Goal: Find specific page/section: Find specific page/section

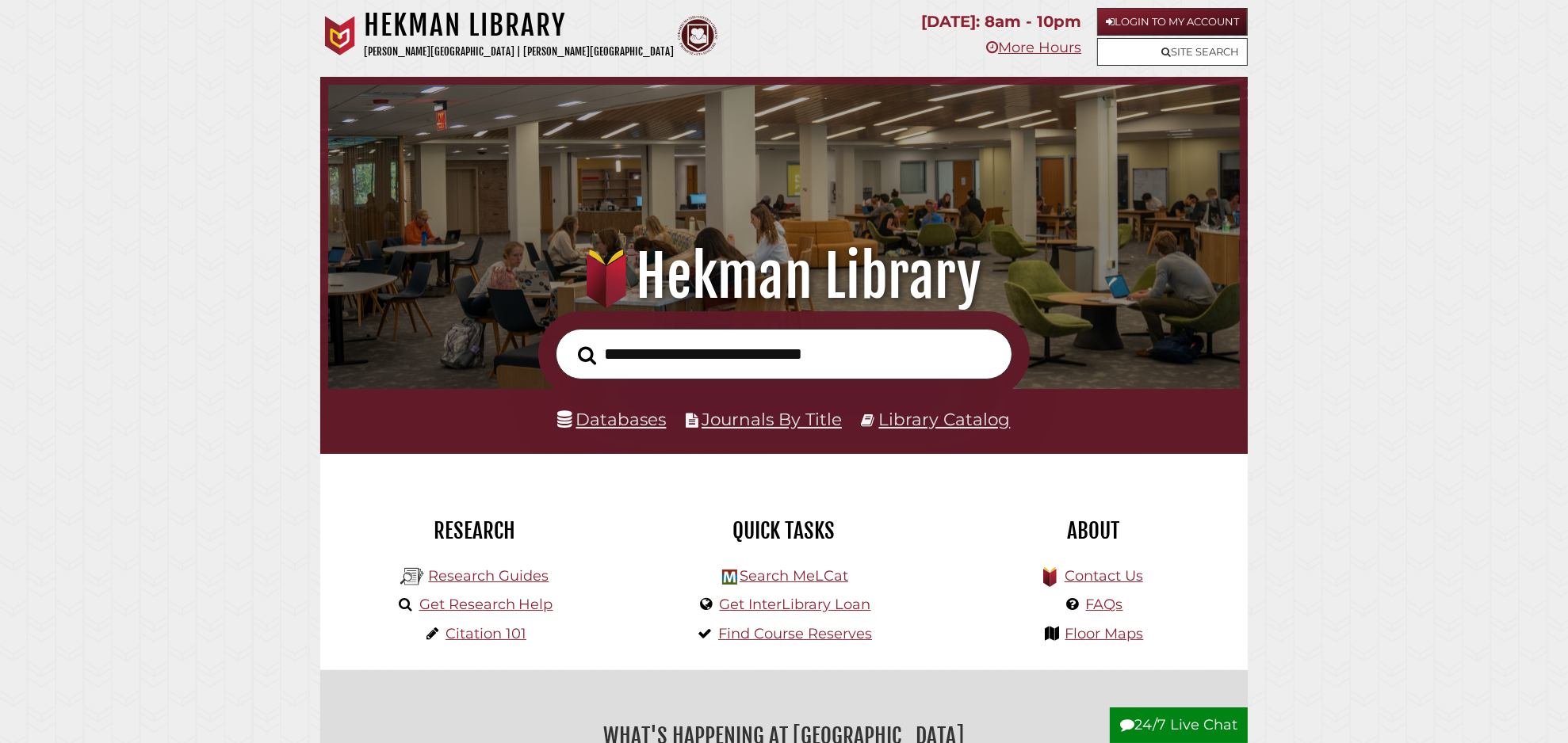
scroll to position [302, 904]
click at [630, 427] on link "Databases" at bounding box center [612, 419] width 109 height 21
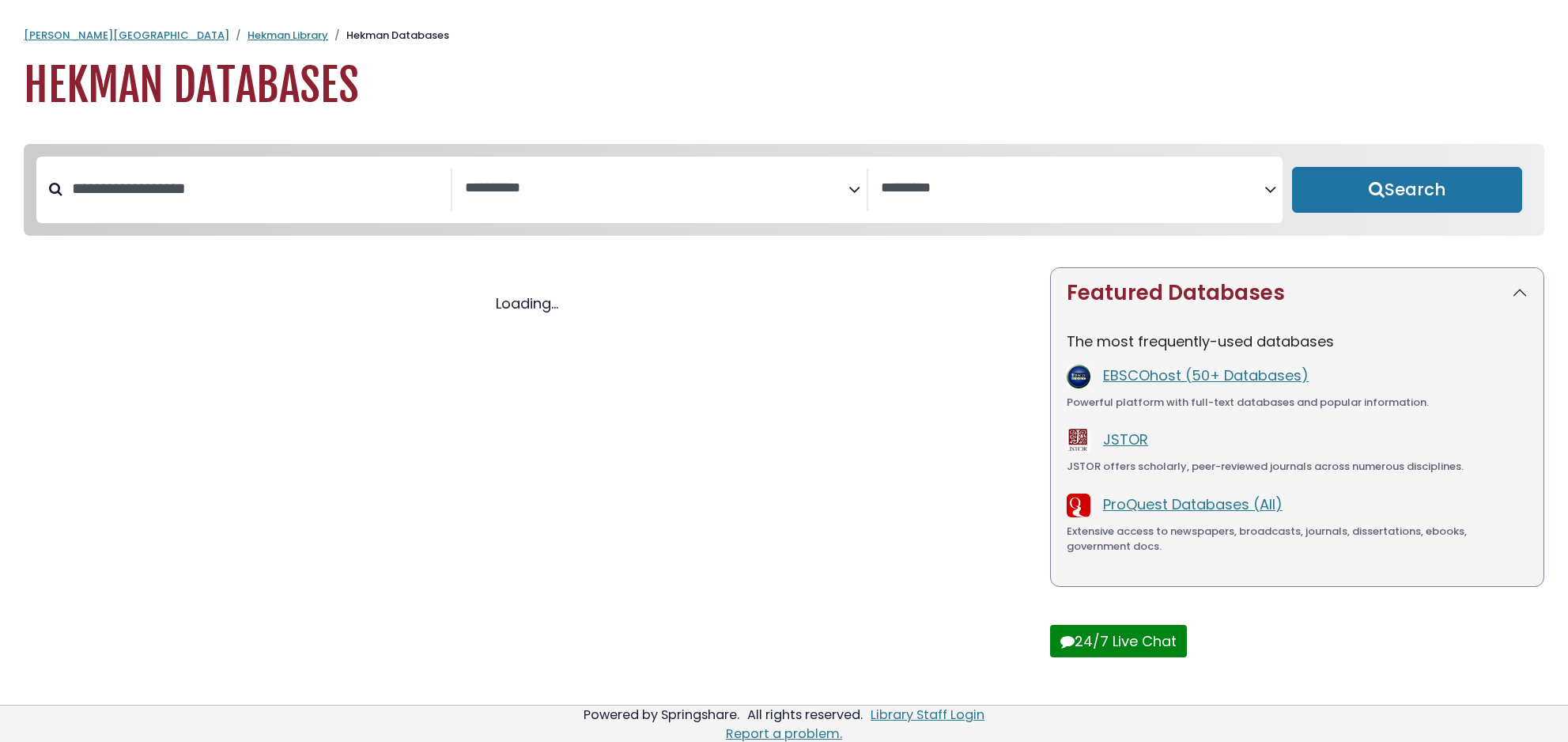
select select "Database Subject Filter"
select select "Database Vendors Filter"
select select "Database Subject Filter"
select select "Database Vendors Filter"
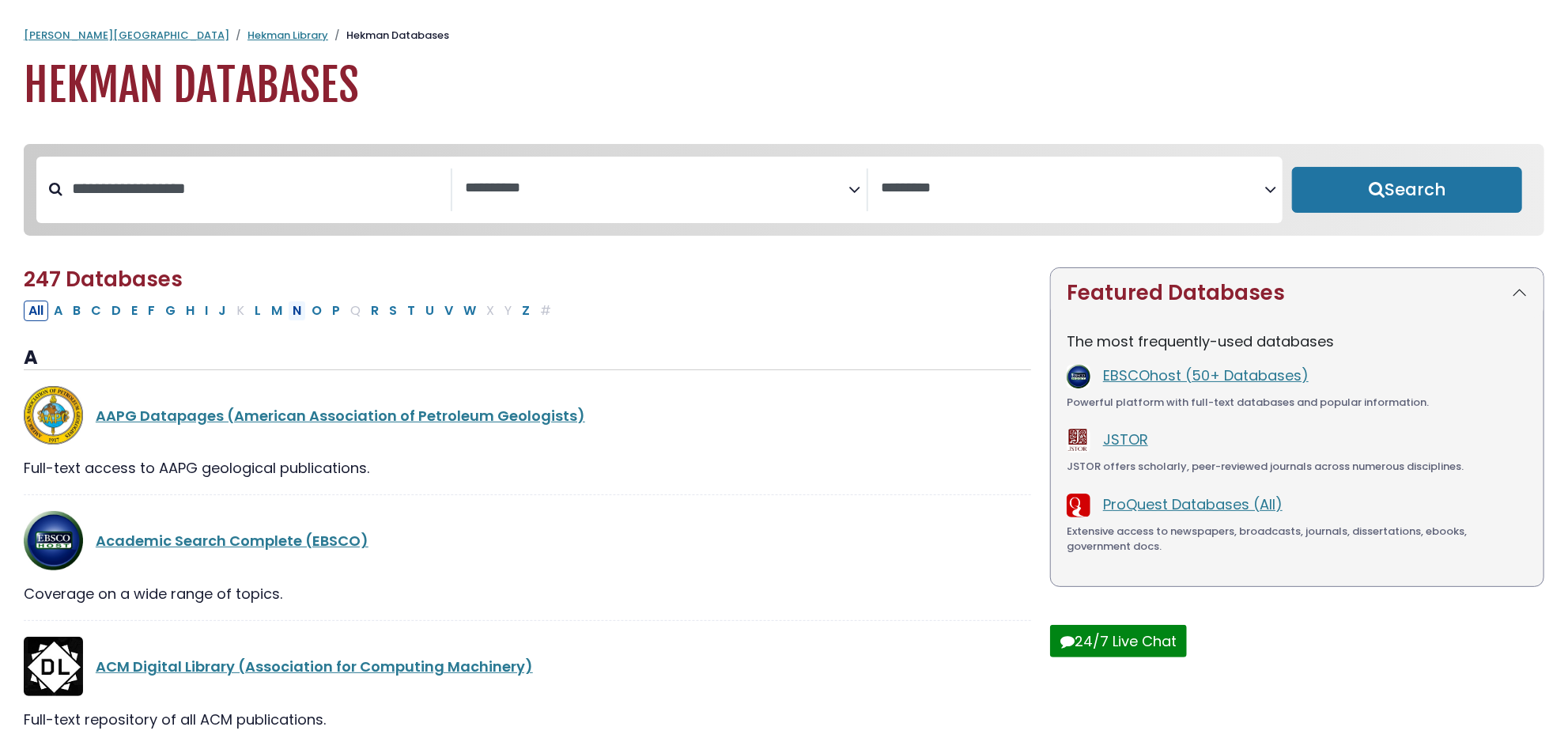
click at [296, 317] on button "N" at bounding box center [297, 311] width 19 height 21
select select "Database Subject Filter"
select select "Database Vendors Filter"
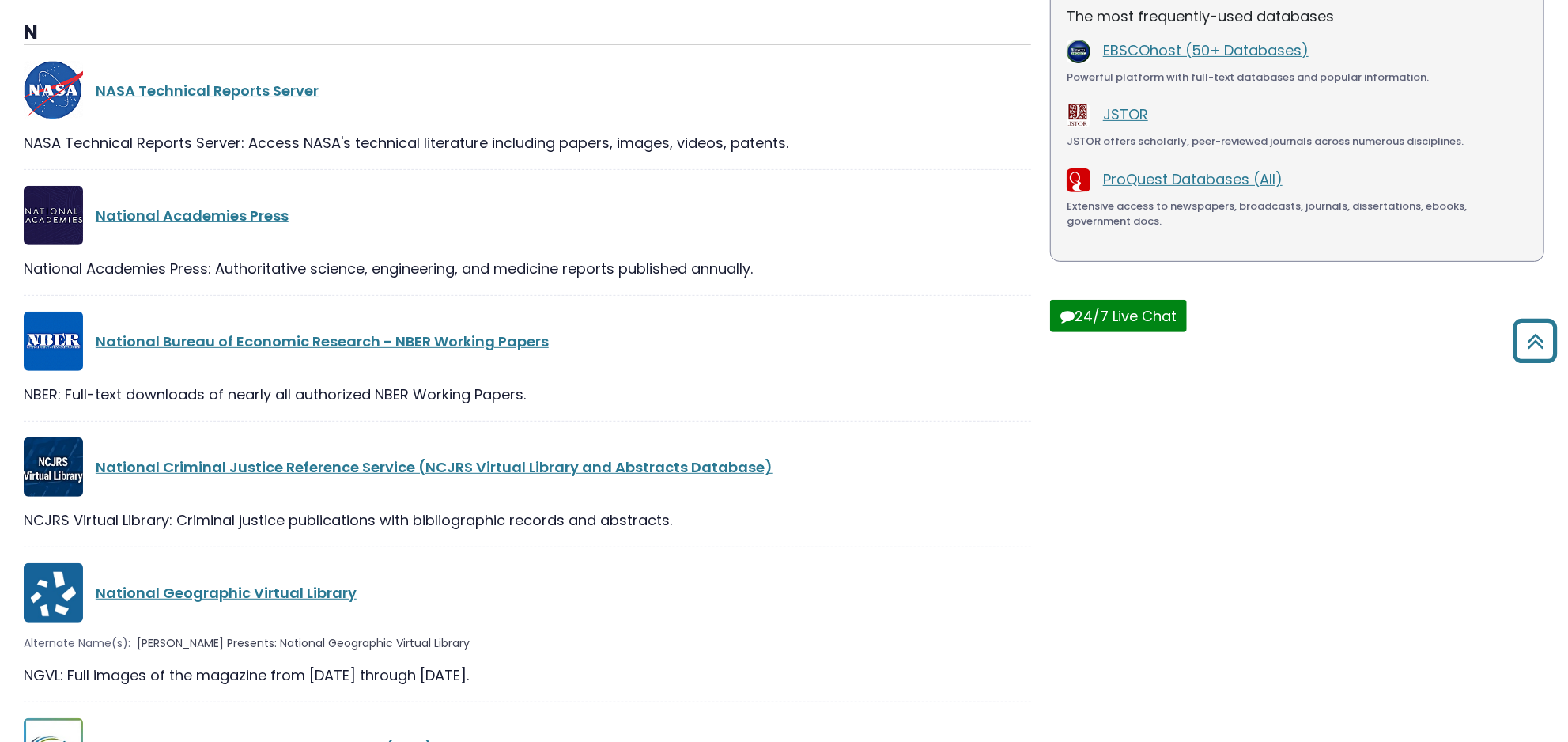
scroll to position [238, 0]
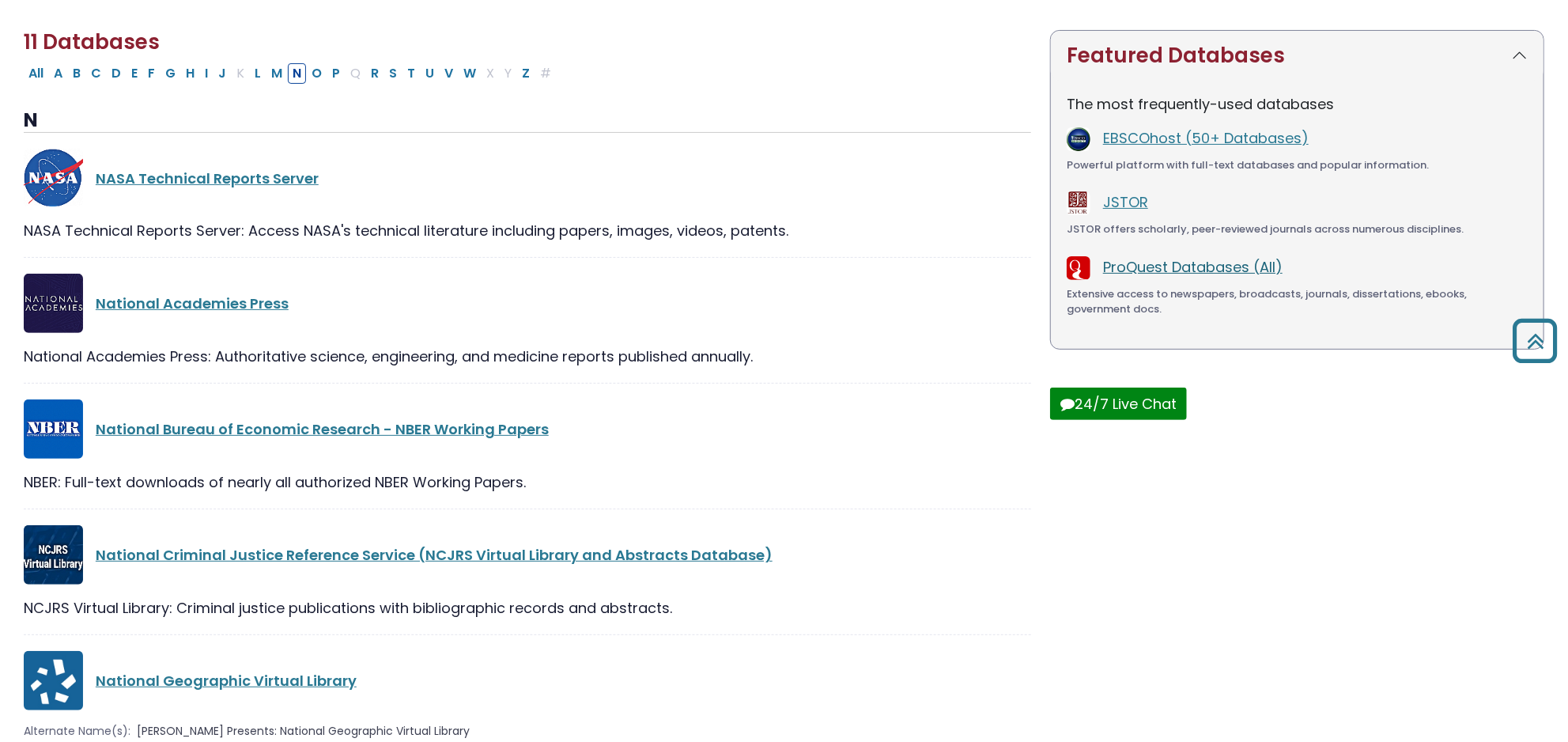
click at [1152, 266] on link "ProQuest Databases (All)" at bounding box center [1193, 267] width 180 height 20
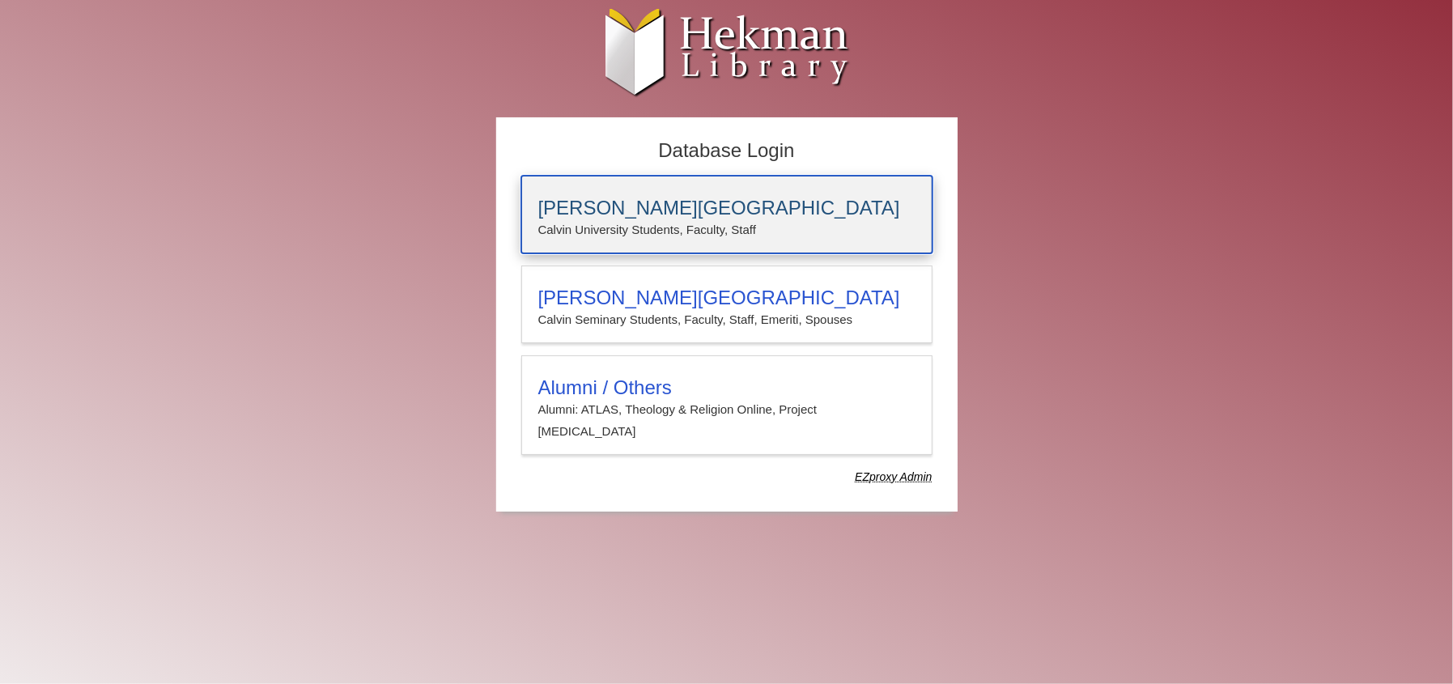
click at [722, 220] on p "Calvin University Students, Faculty, Staff" at bounding box center [726, 229] width 377 height 21
